Goal: Download file/media

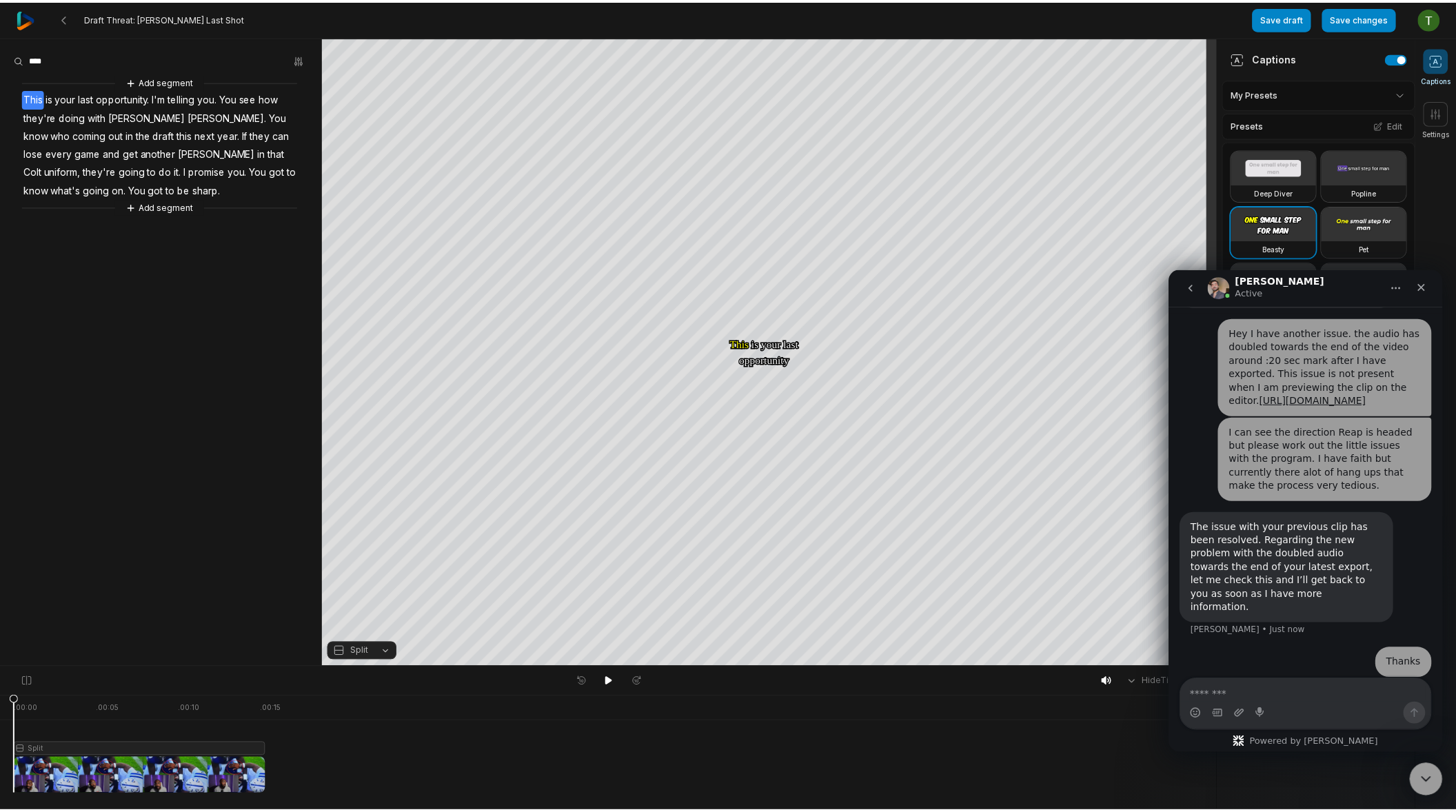
scroll to position [620, 0]
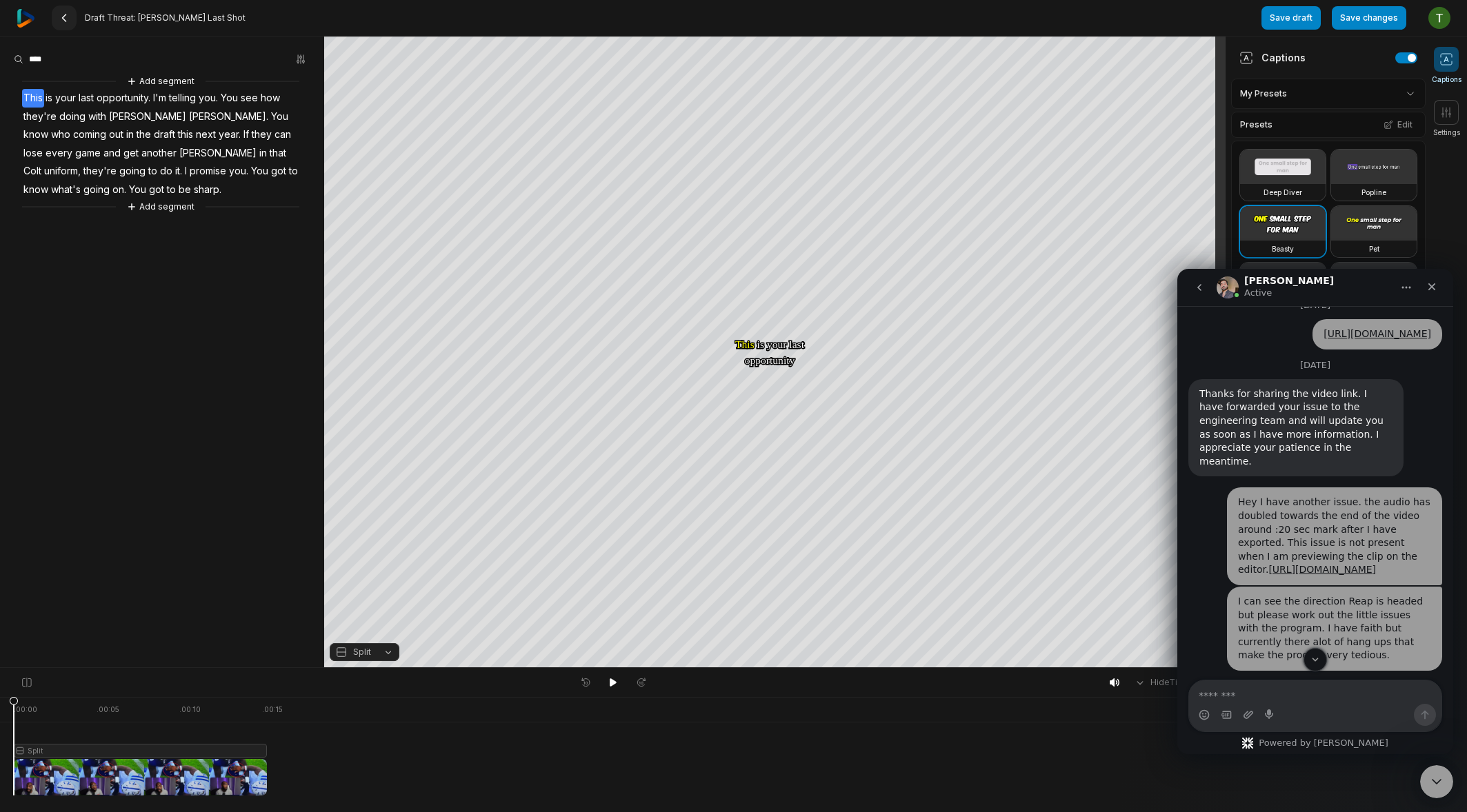
click at [64, 24] on button at bounding box center [64, 17] width 25 height 25
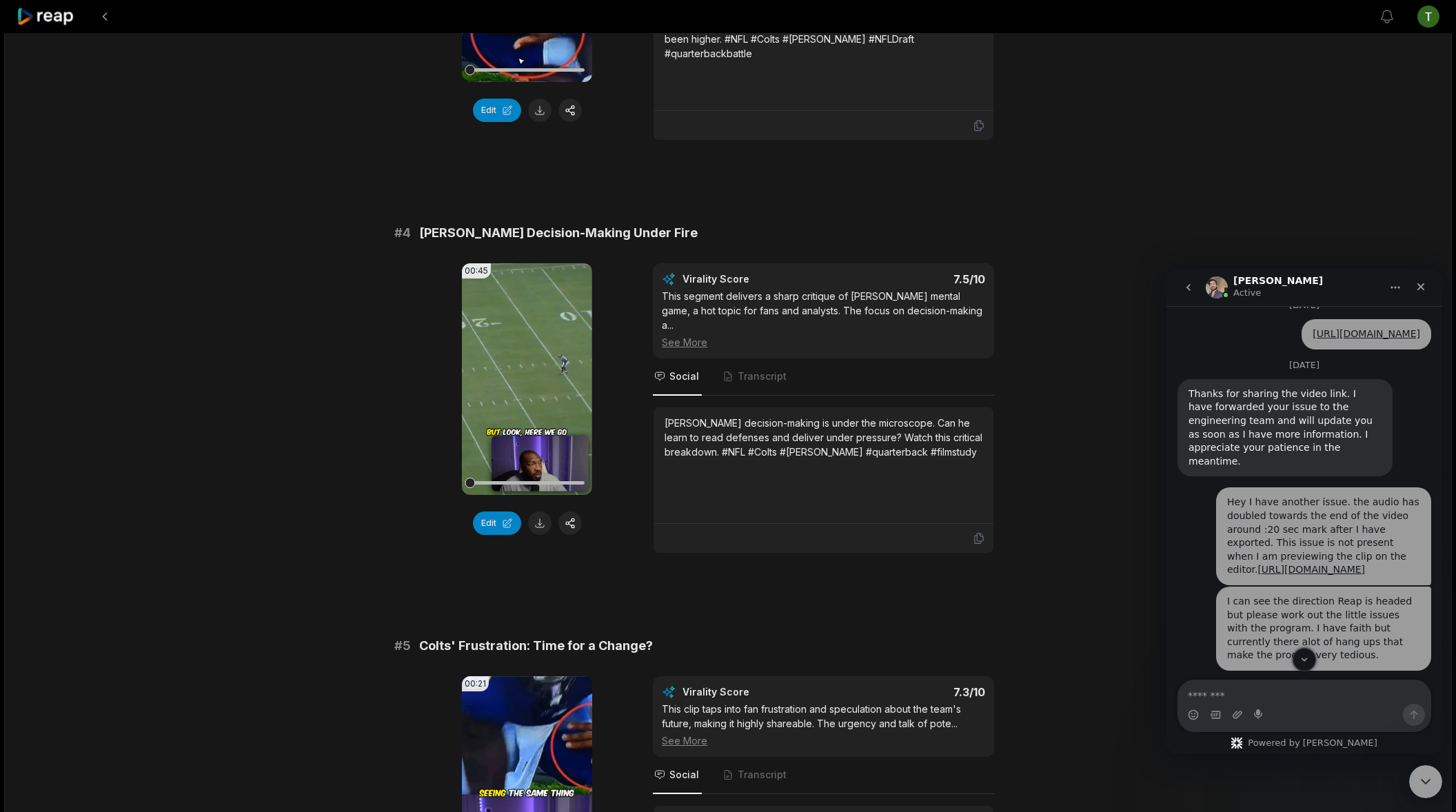
scroll to position [794, 0]
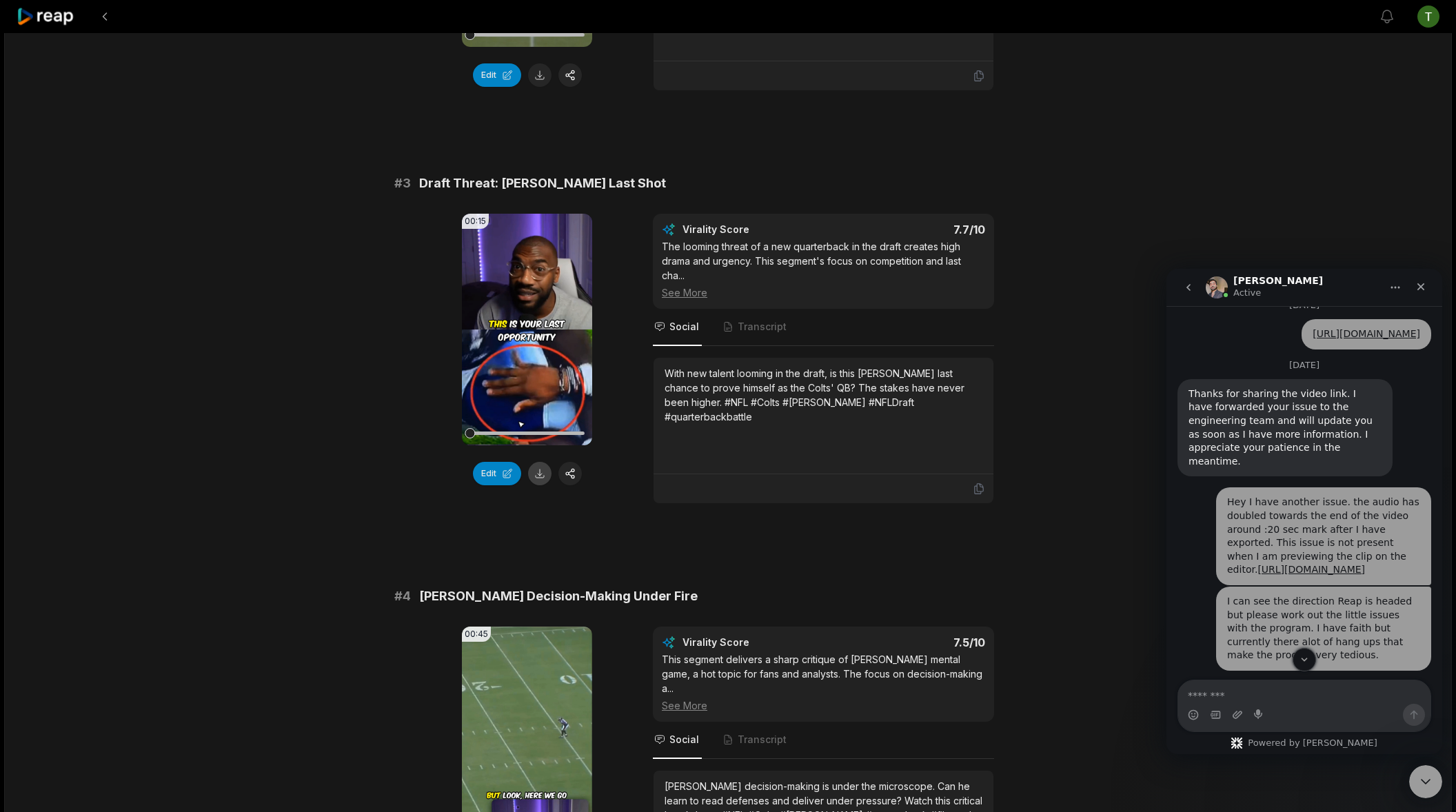
click at [538, 476] on button at bounding box center [540, 473] width 23 height 23
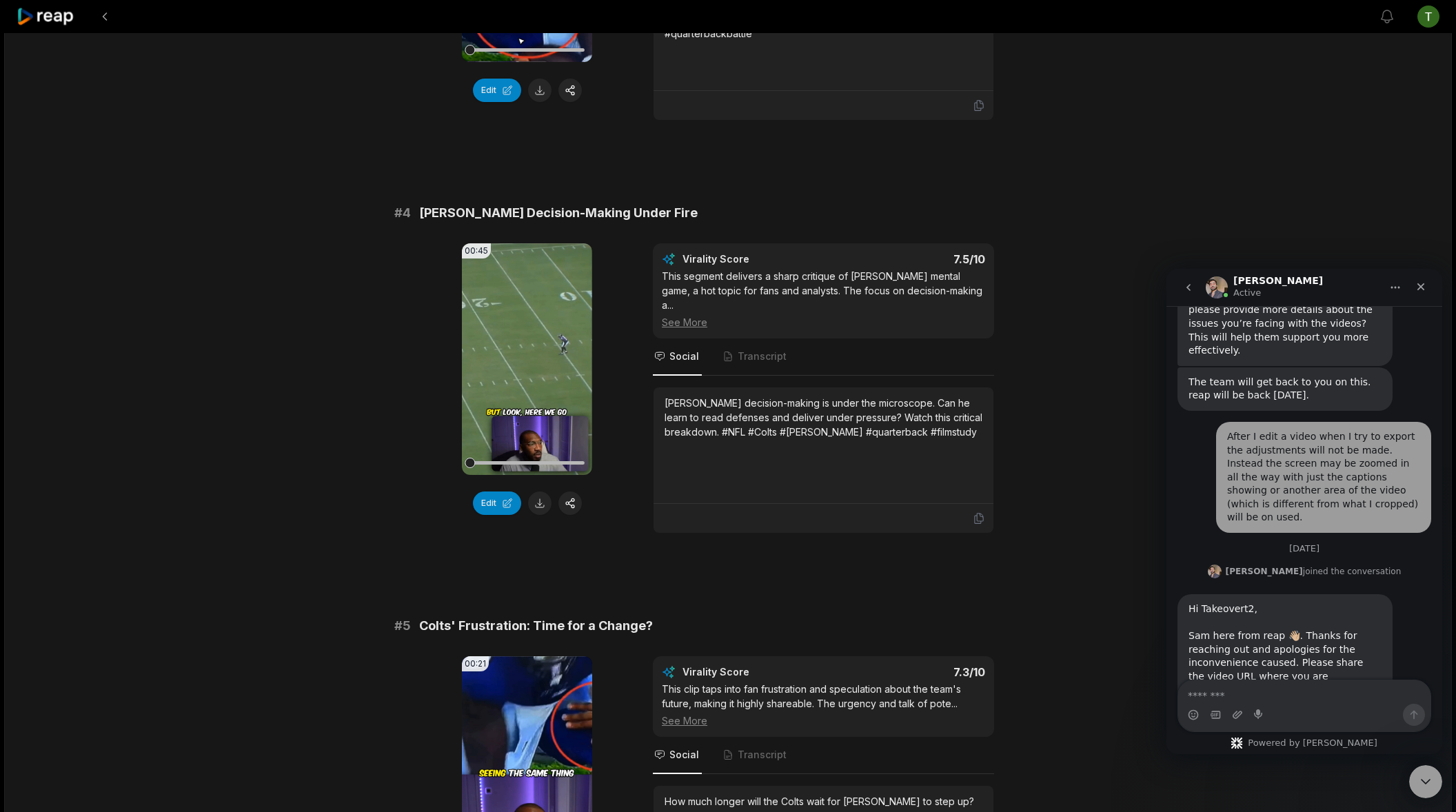
scroll to position [0, 0]
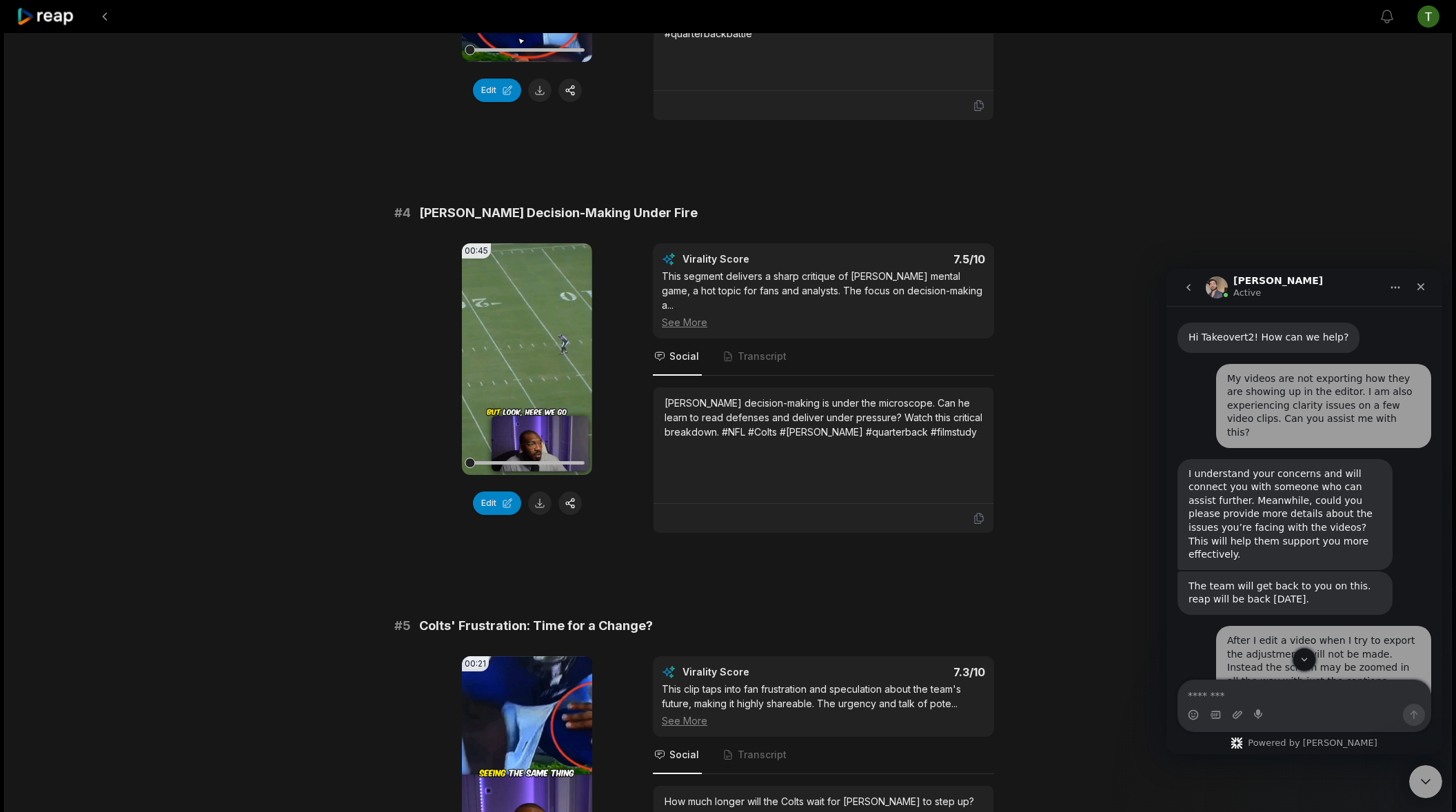
click at [1209, 294] on img "Intercom messenger" at bounding box center [1217, 288] width 22 height 22
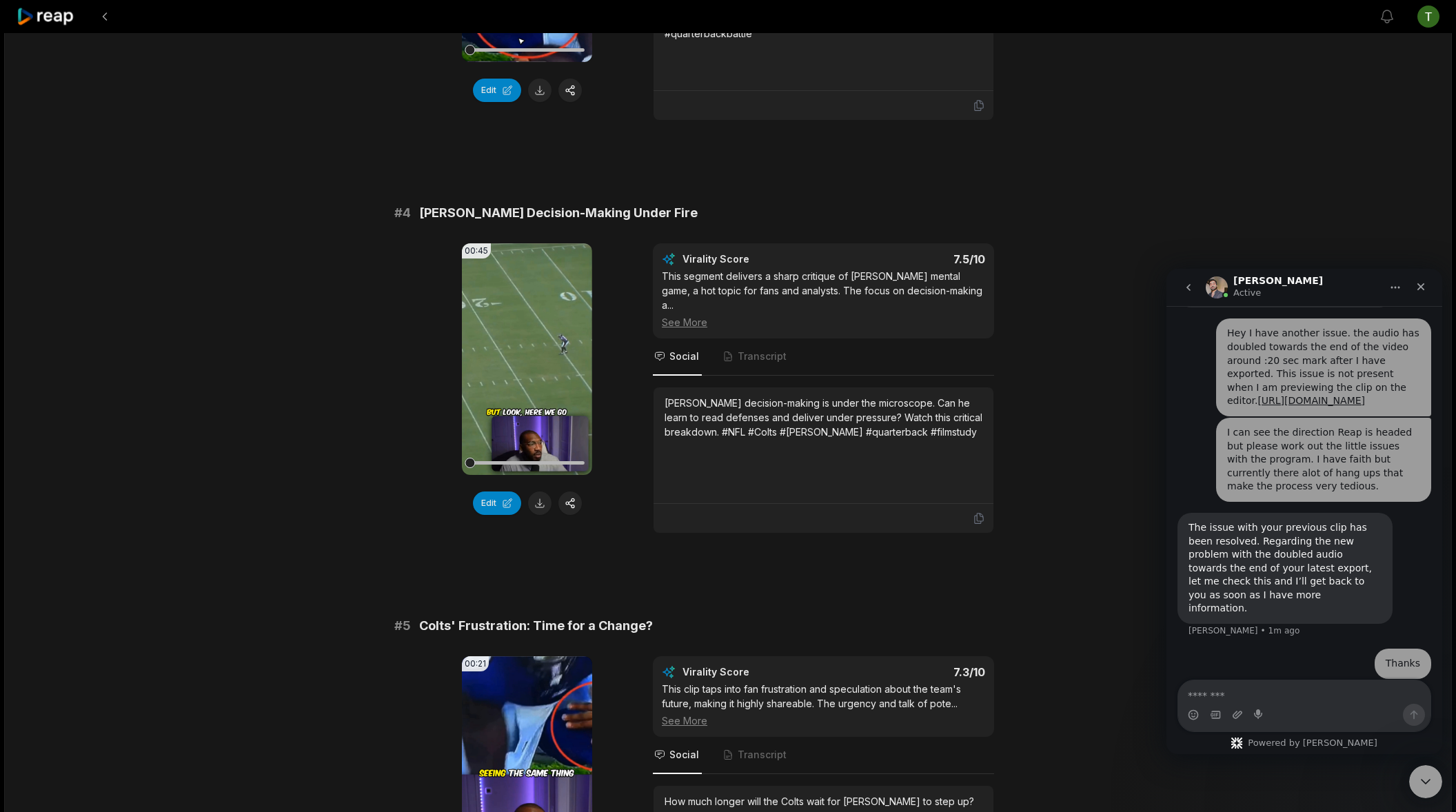
scroll to position [1470, 0]
